Goal: Find specific fact: Find specific fact

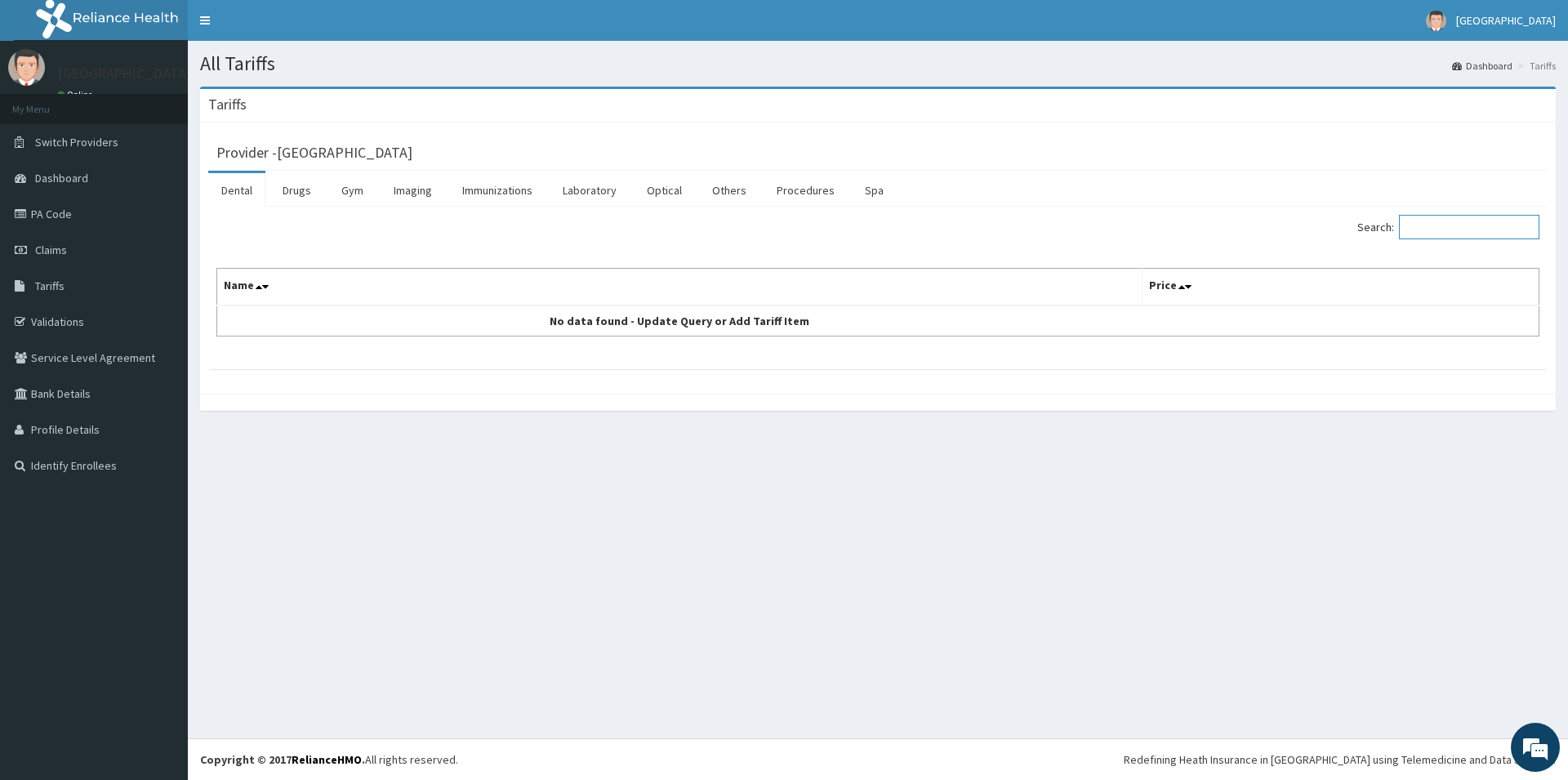
click at [1458, 229] on input "Search:" at bounding box center [1469, 227] width 141 height 24
type input "INDA"
click at [299, 187] on link "Drugs" at bounding box center [297, 190] width 55 height 35
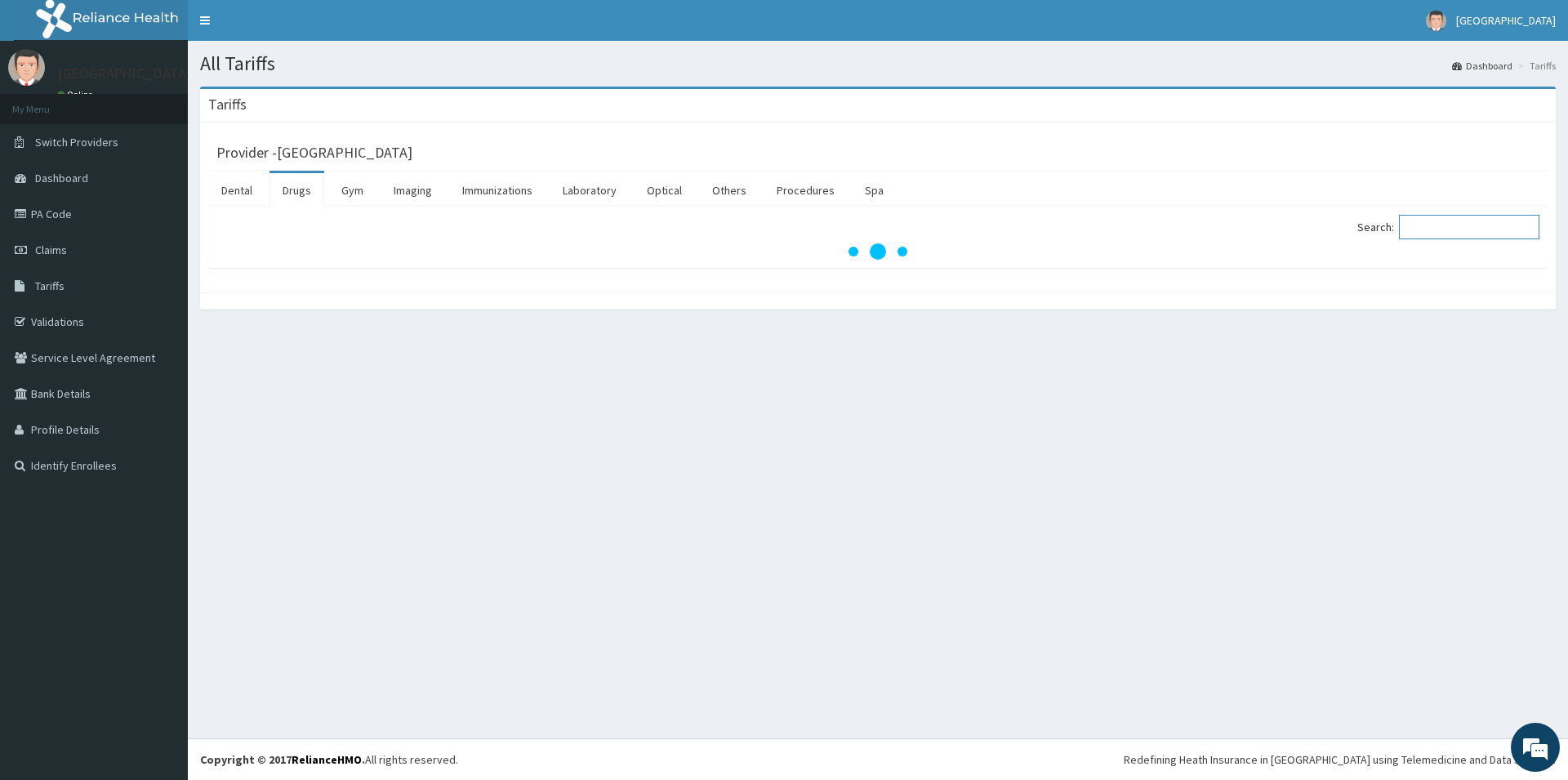
click at [1460, 220] on input "Search:" at bounding box center [1469, 227] width 141 height 24
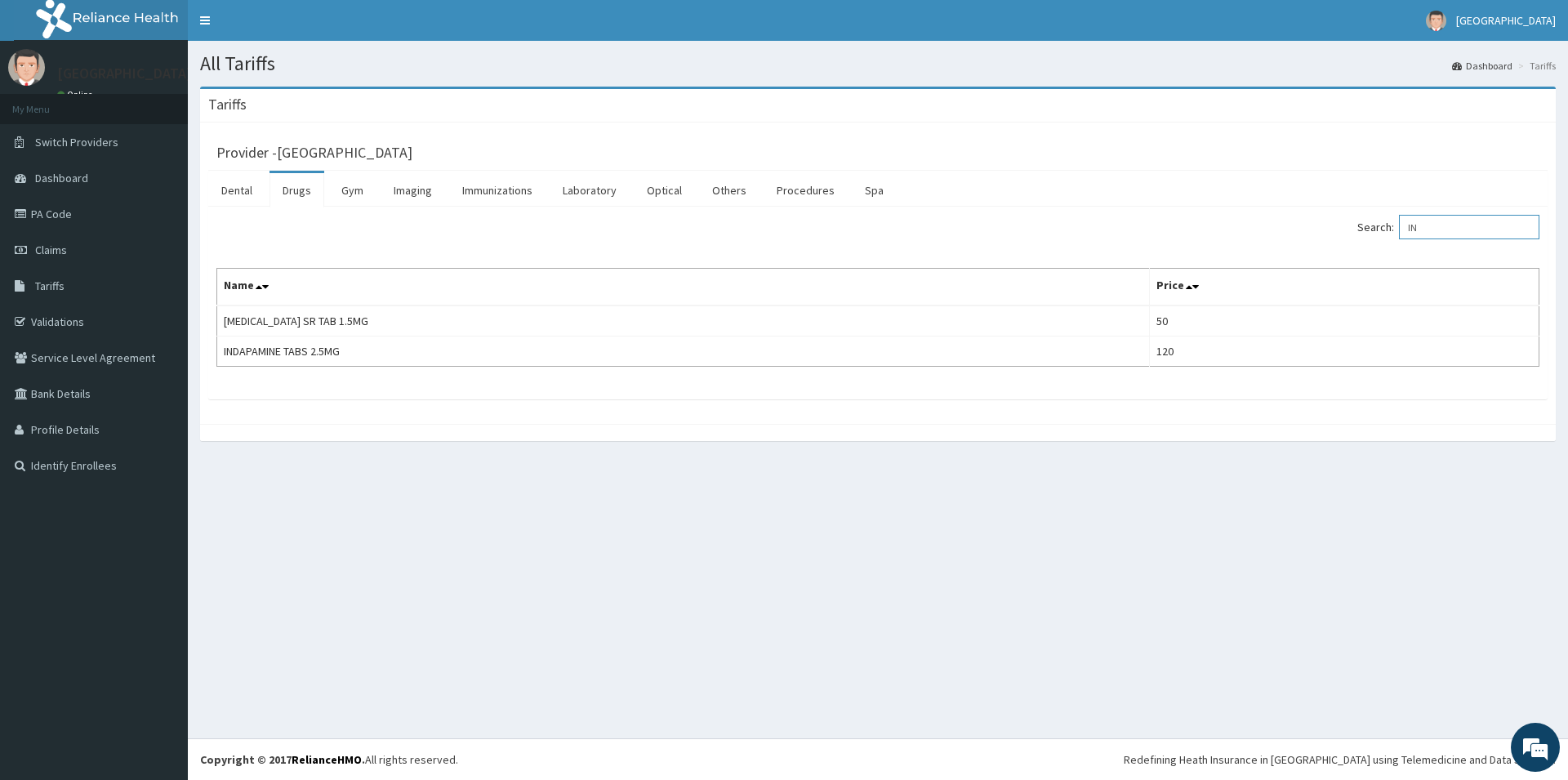
type input "I"
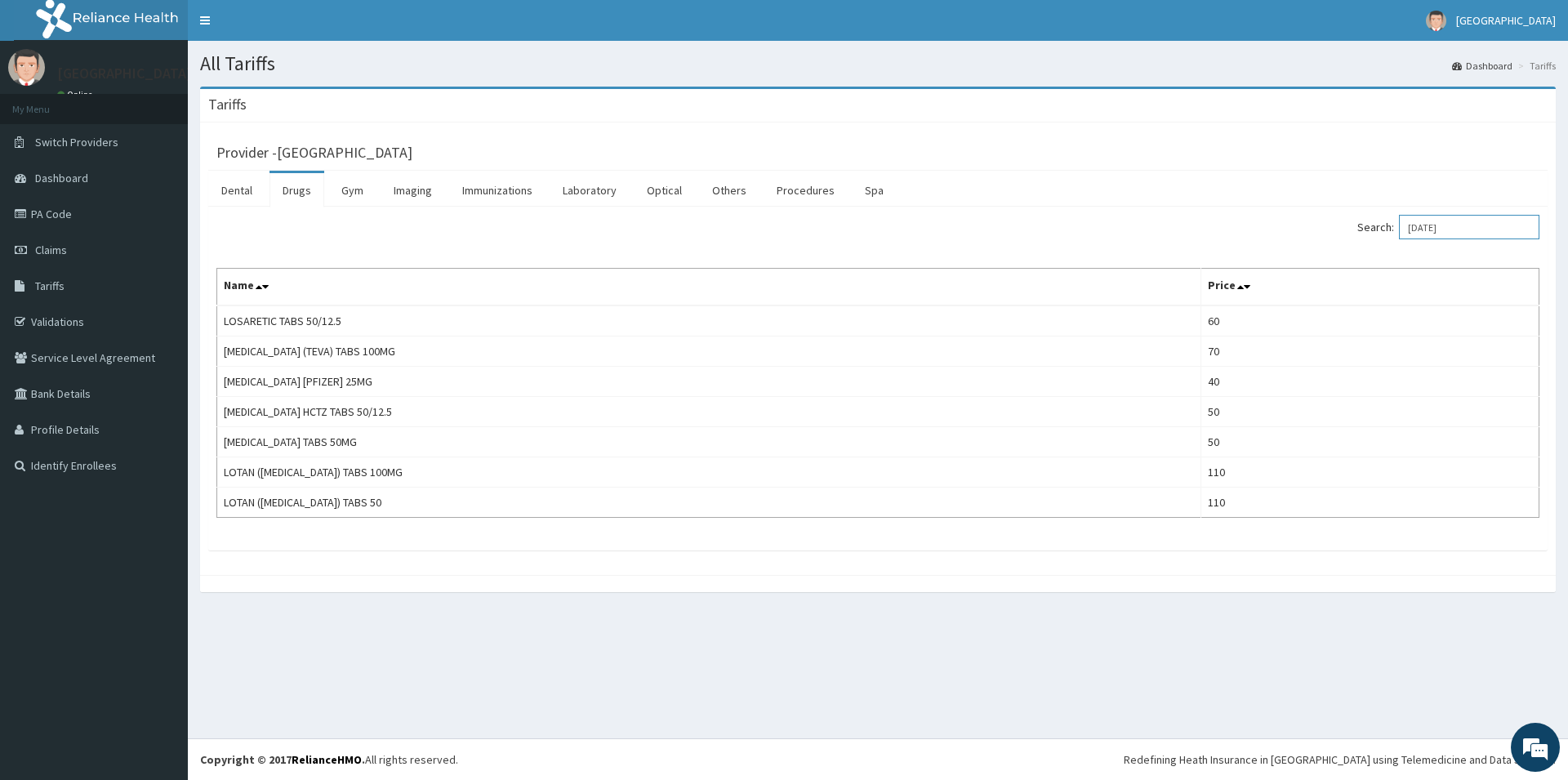
type input "LOSAR"
